Goal: Navigation & Orientation: Find specific page/section

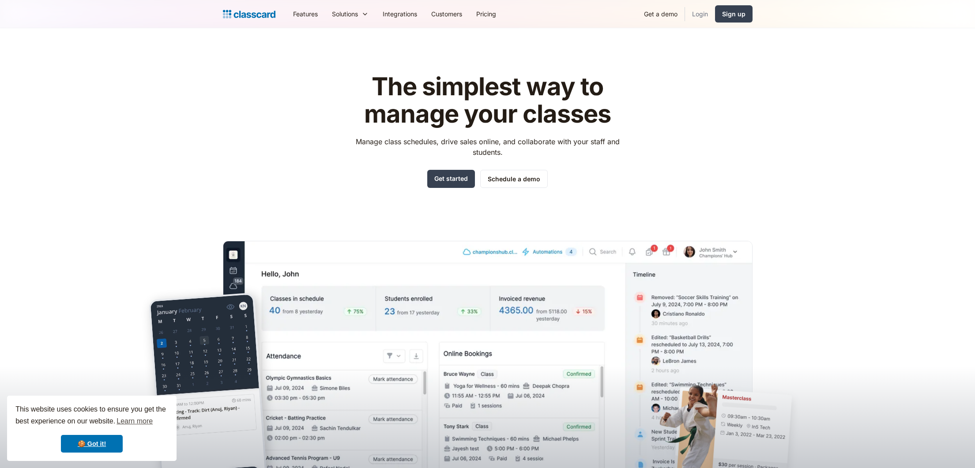
click at [702, 12] on link "Login" at bounding box center [700, 14] width 30 height 20
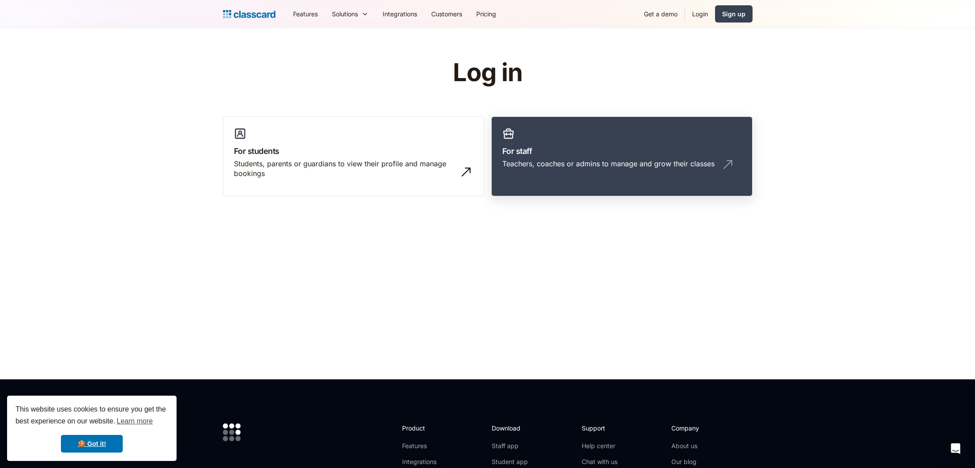
click at [594, 153] on h3 "For staff" at bounding box center [621, 151] width 239 height 12
